Goal: Find specific page/section: Find specific page/section

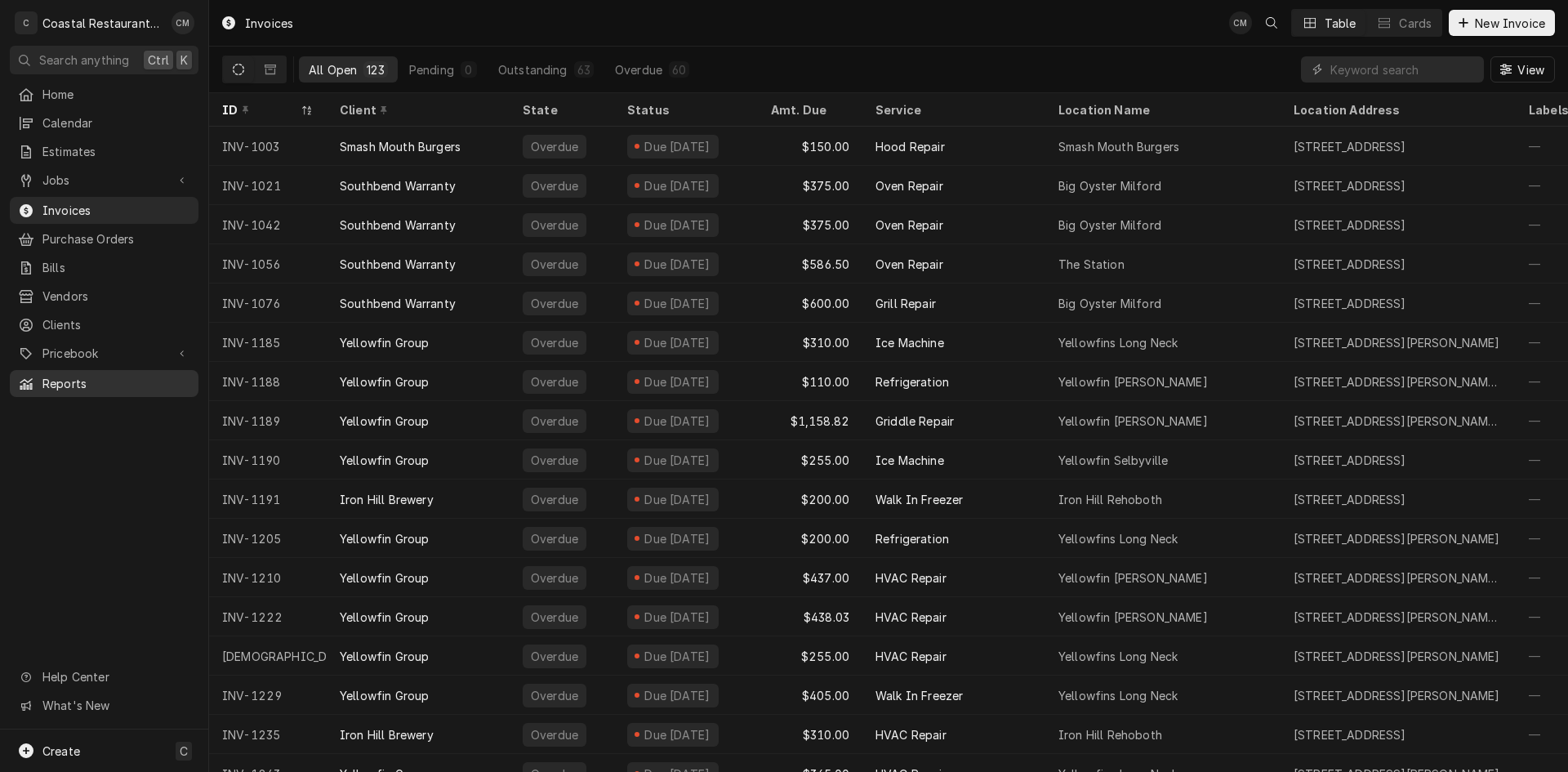
click at [80, 375] on span "Reports" at bounding box center [116, 384] width 148 height 17
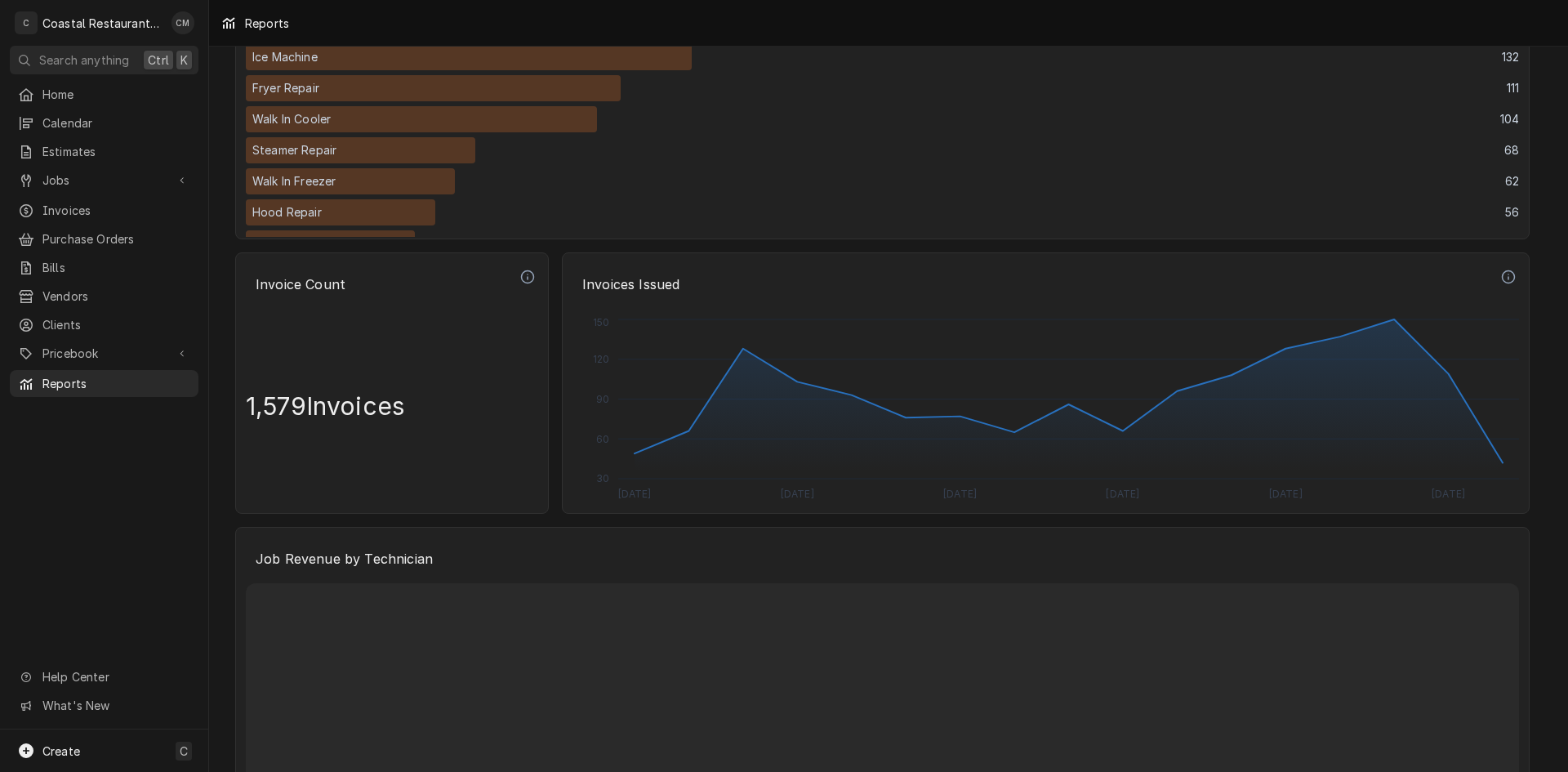
scroll to position [3349, 0]
